Goal: Book appointment/travel/reservation

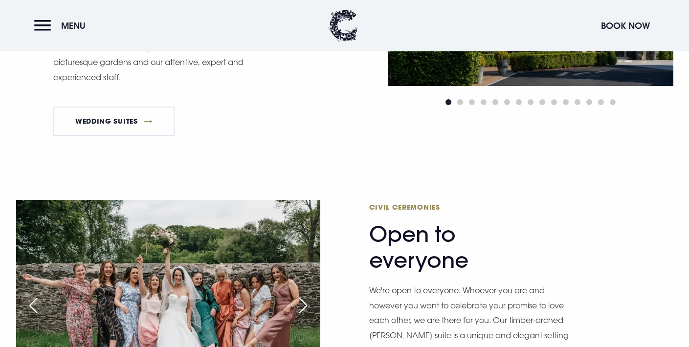
scroll to position [637, 0]
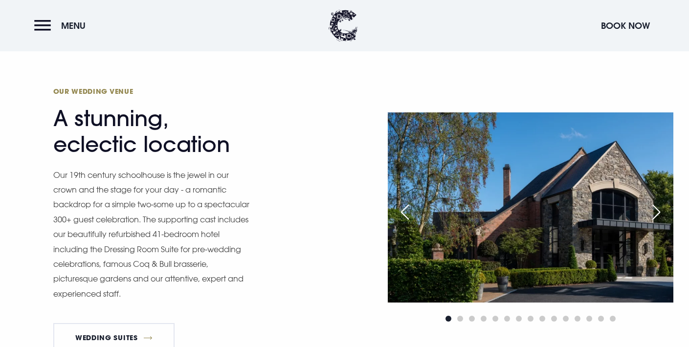
click at [664, 210] on div "Next slide" at bounding box center [656, 212] width 24 height 22
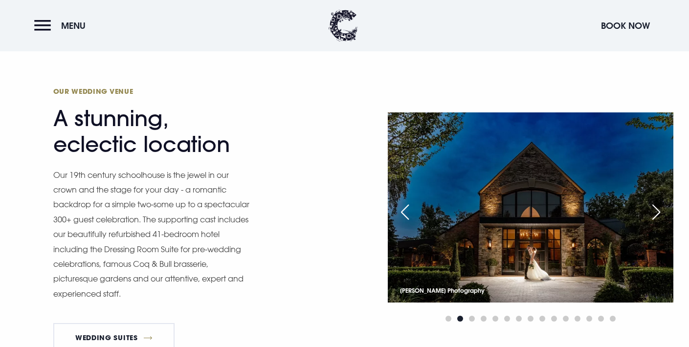
click at [655, 212] on div "Next slide" at bounding box center [656, 212] width 24 height 22
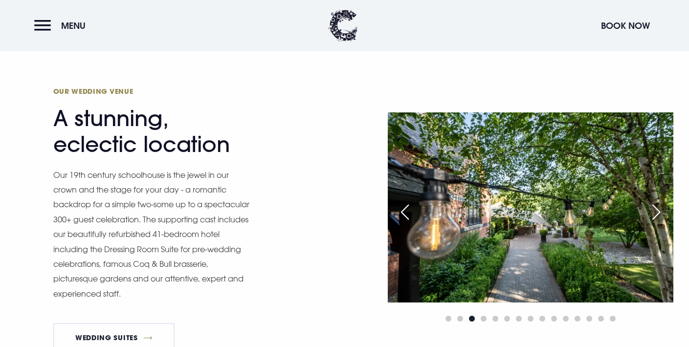
click at [655, 212] on div "Next slide" at bounding box center [656, 212] width 24 height 22
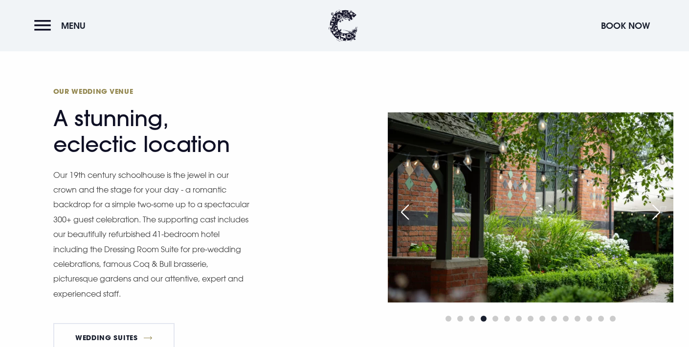
click at [655, 212] on div "Next slide" at bounding box center [656, 212] width 24 height 22
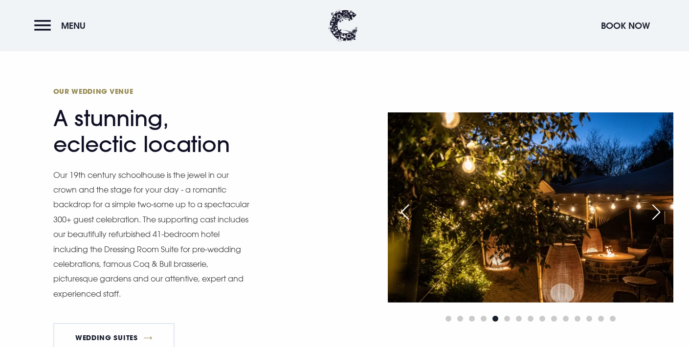
click at [655, 212] on div "Next slide" at bounding box center [656, 212] width 24 height 22
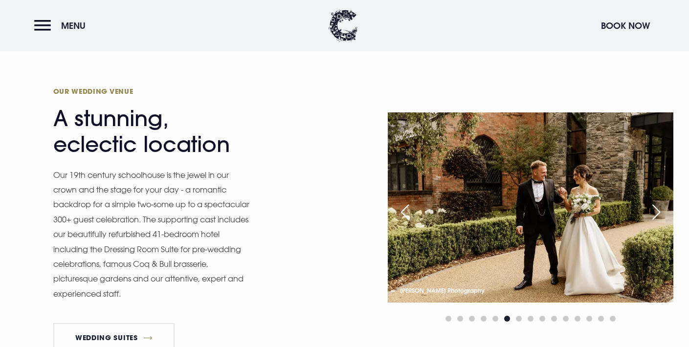
click at [655, 212] on div "Next slide" at bounding box center [656, 212] width 24 height 22
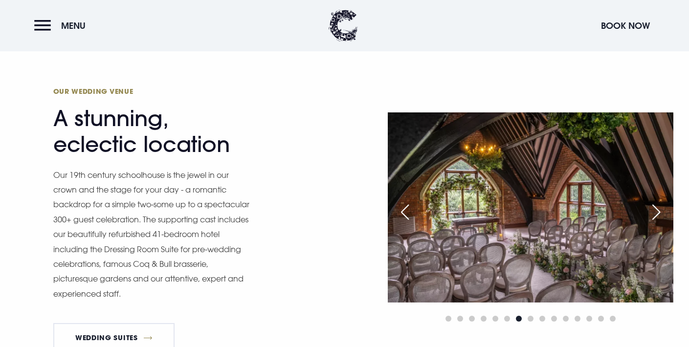
click at [655, 212] on div "Next slide" at bounding box center [656, 212] width 24 height 22
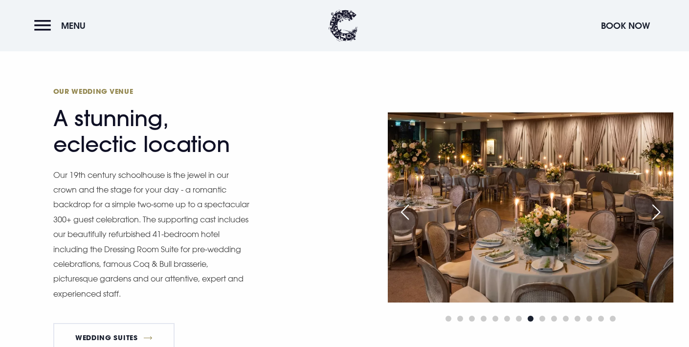
click at [655, 212] on div "Next slide" at bounding box center [656, 212] width 24 height 22
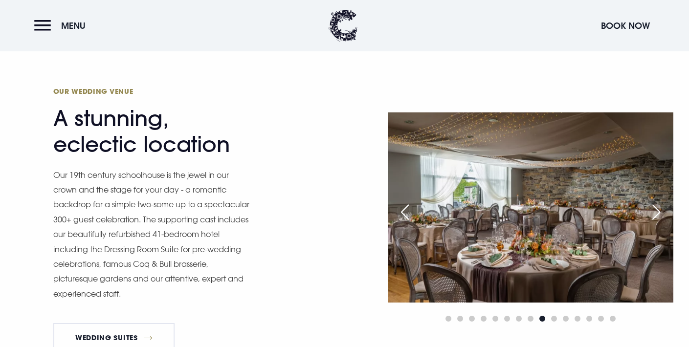
click at [655, 212] on div "Next slide" at bounding box center [656, 212] width 24 height 22
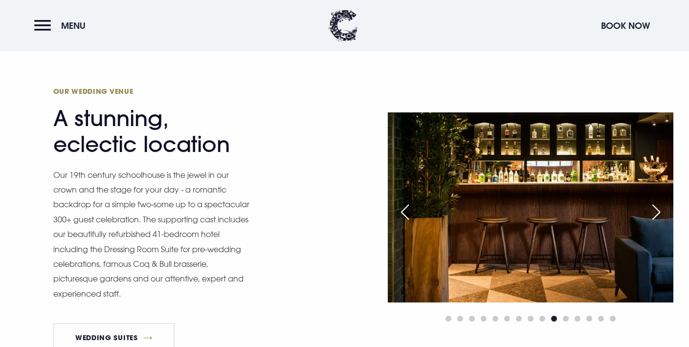
click at [655, 212] on div "Next slide" at bounding box center [656, 212] width 24 height 22
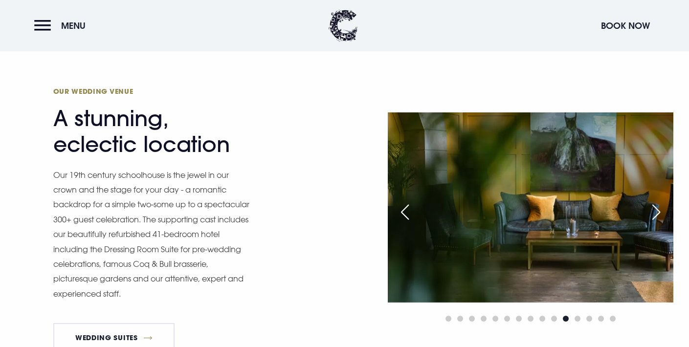
click at [655, 212] on div "Next slide" at bounding box center [656, 212] width 24 height 22
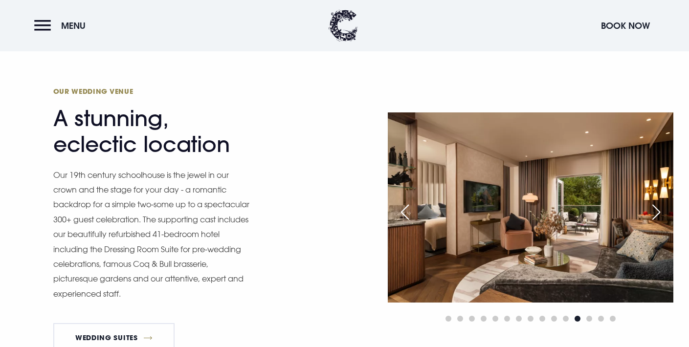
click at [655, 212] on div "Next slide" at bounding box center [656, 212] width 24 height 22
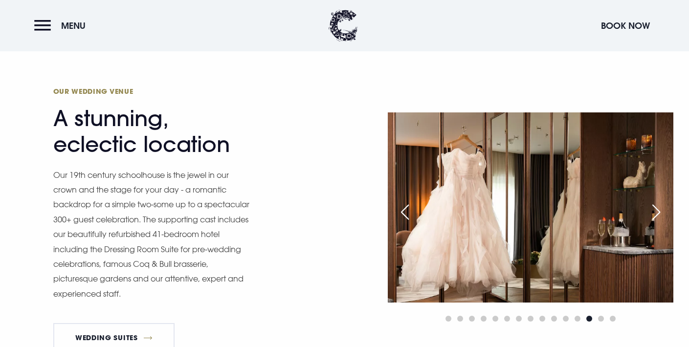
click at [655, 212] on div "Next slide" at bounding box center [656, 212] width 24 height 22
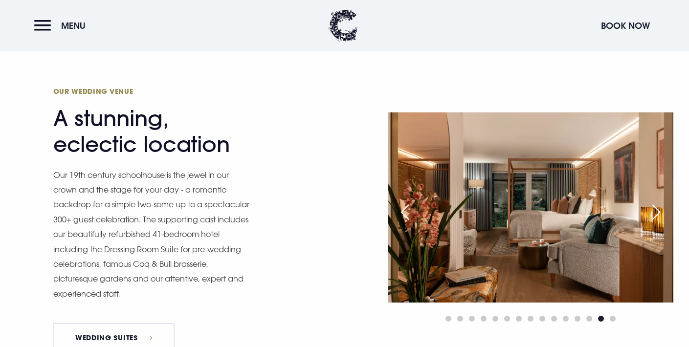
click at [655, 212] on div "Next slide" at bounding box center [656, 212] width 24 height 22
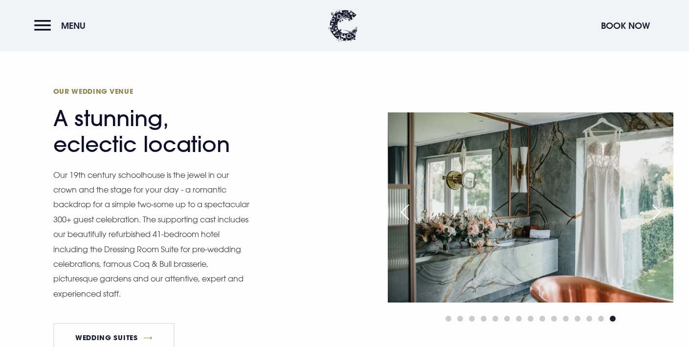
click at [655, 212] on div "Next slide" at bounding box center [656, 212] width 24 height 22
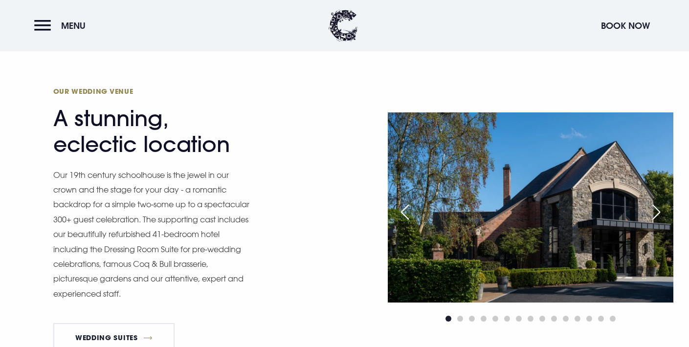
click at [655, 212] on div "Next slide" at bounding box center [656, 212] width 24 height 22
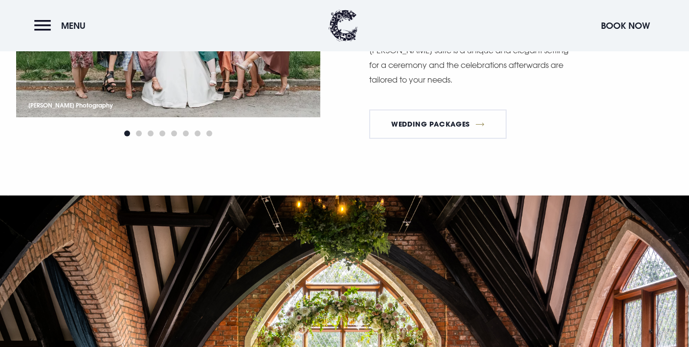
scroll to position [1001, 0]
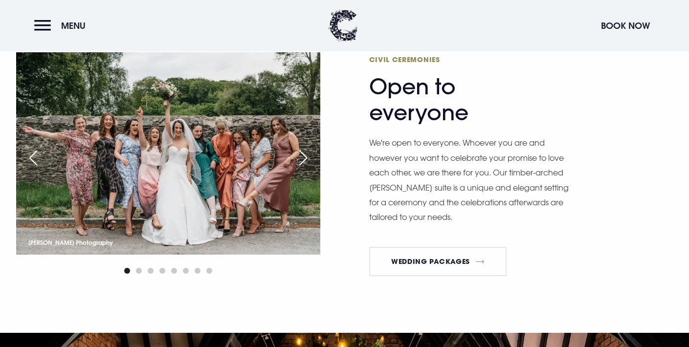
click at [313, 158] on div "Next slide" at bounding box center [303, 158] width 24 height 22
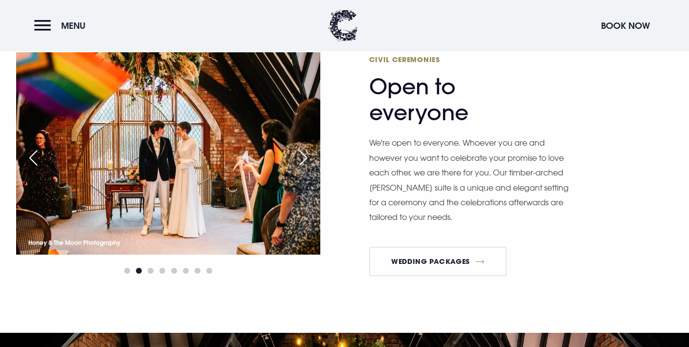
click at [313, 158] on div "Next slide" at bounding box center [303, 158] width 24 height 22
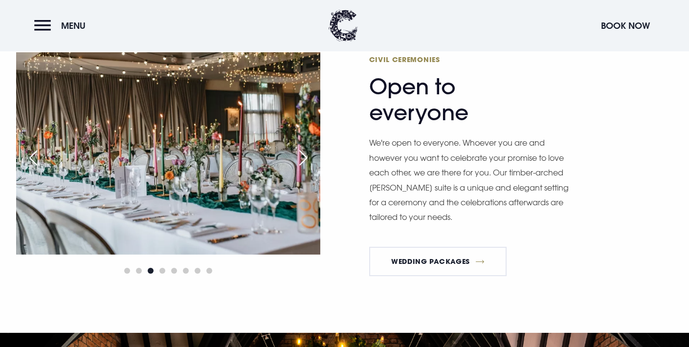
click at [313, 158] on div "Next slide" at bounding box center [303, 158] width 24 height 22
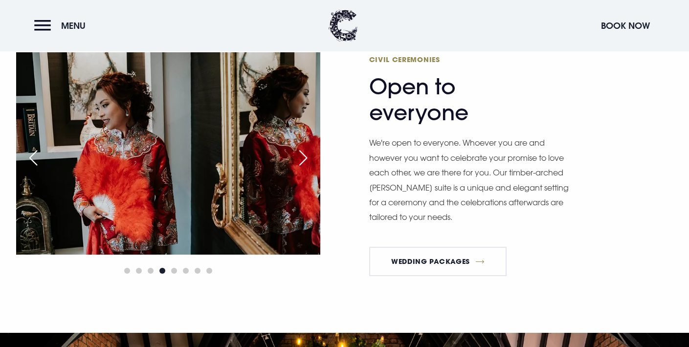
click at [313, 158] on div "Next slide" at bounding box center [303, 158] width 24 height 22
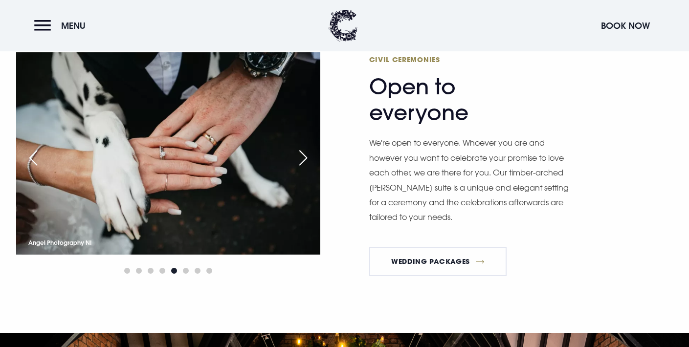
click at [303, 160] on div "Next slide" at bounding box center [303, 158] width 24 height 22
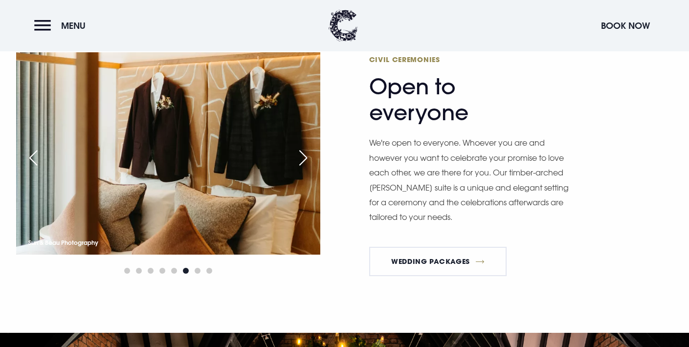
click at [303, 160] on div "Next slide" at bounding box center [303, 158] width 24 height 22
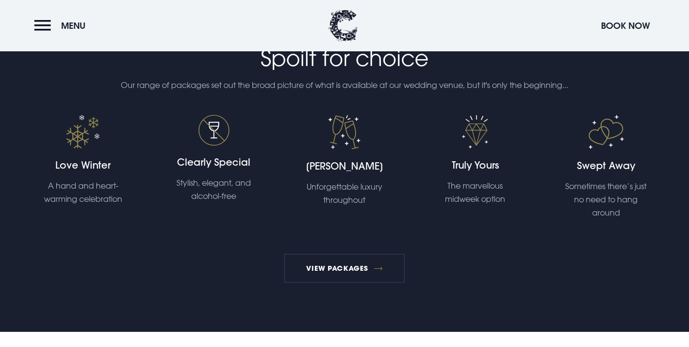
scroll to position [1669, 0]
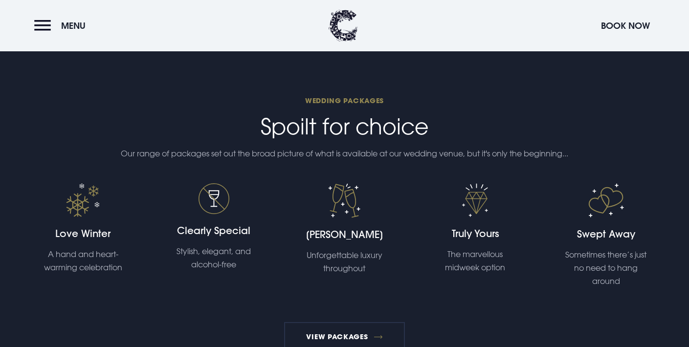
click at [79, 203] on img at bounding box center [83, 200] width 34 height 34
click at [86, 231] on h4 "Love Winter" at bounding box center [83, 234] width 96 height 14
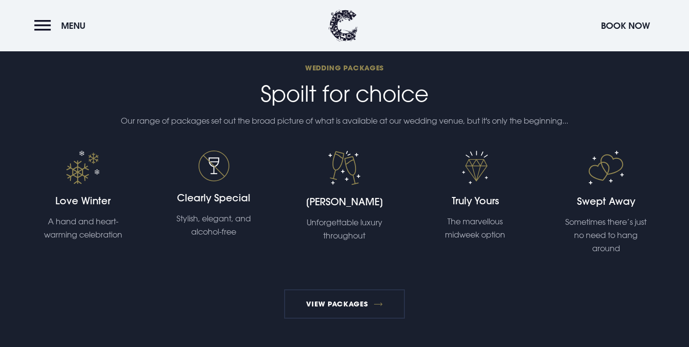
scroll to position [1704, 0]
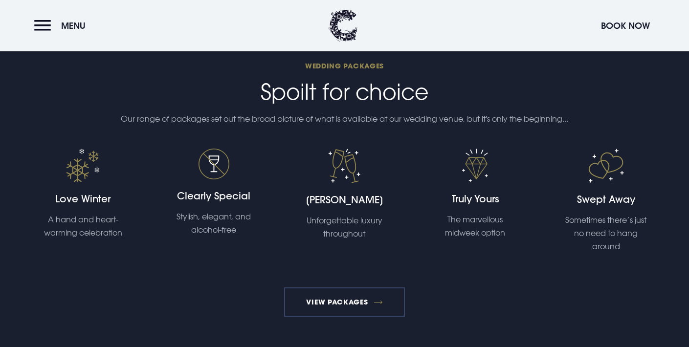
click at [382, 289] on link "View Packages" at bounding box center [344, 301] width 121 height 29
